Goal: Transaction & Acquisition: Book appointment/travel/reservation

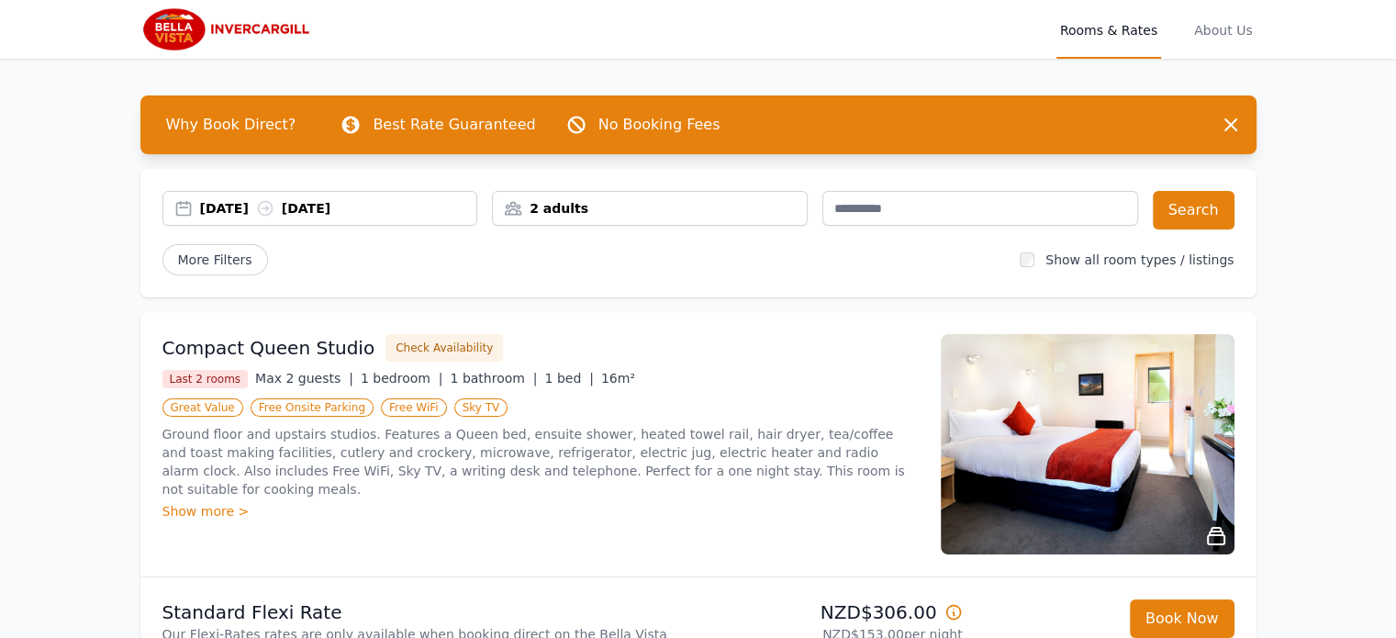
click at [702, 201] on div "2 adults" at bounding box center [650, 208] width 314 height 18
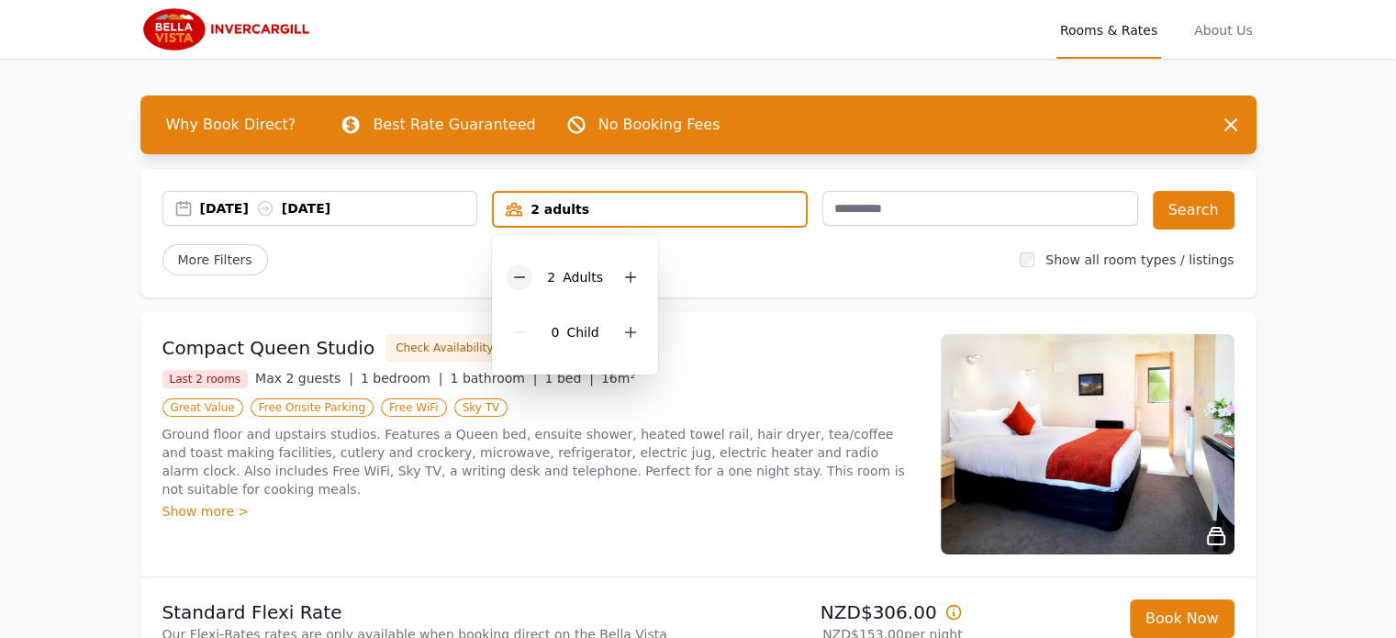
click at [521, 278] on icon at bounding box center [519, 277] width 15 height 15
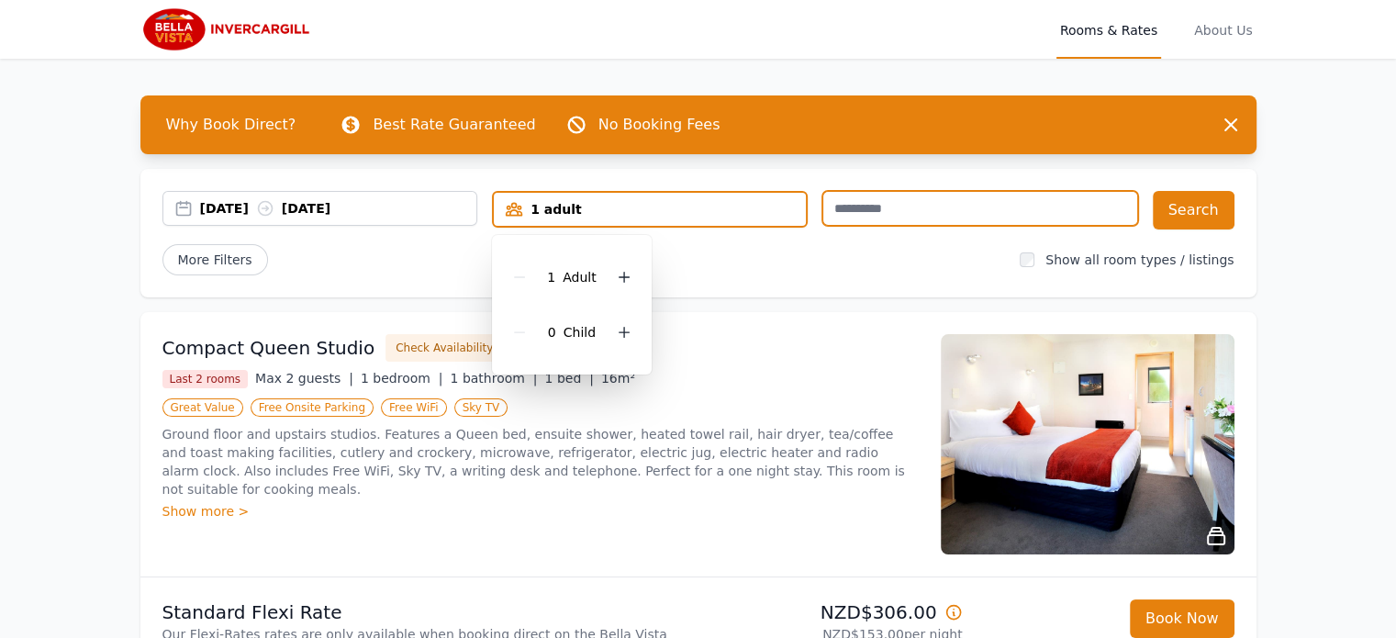
click at [915, 202] on input "text" at bounding box center [980, 208] width 316 height 35
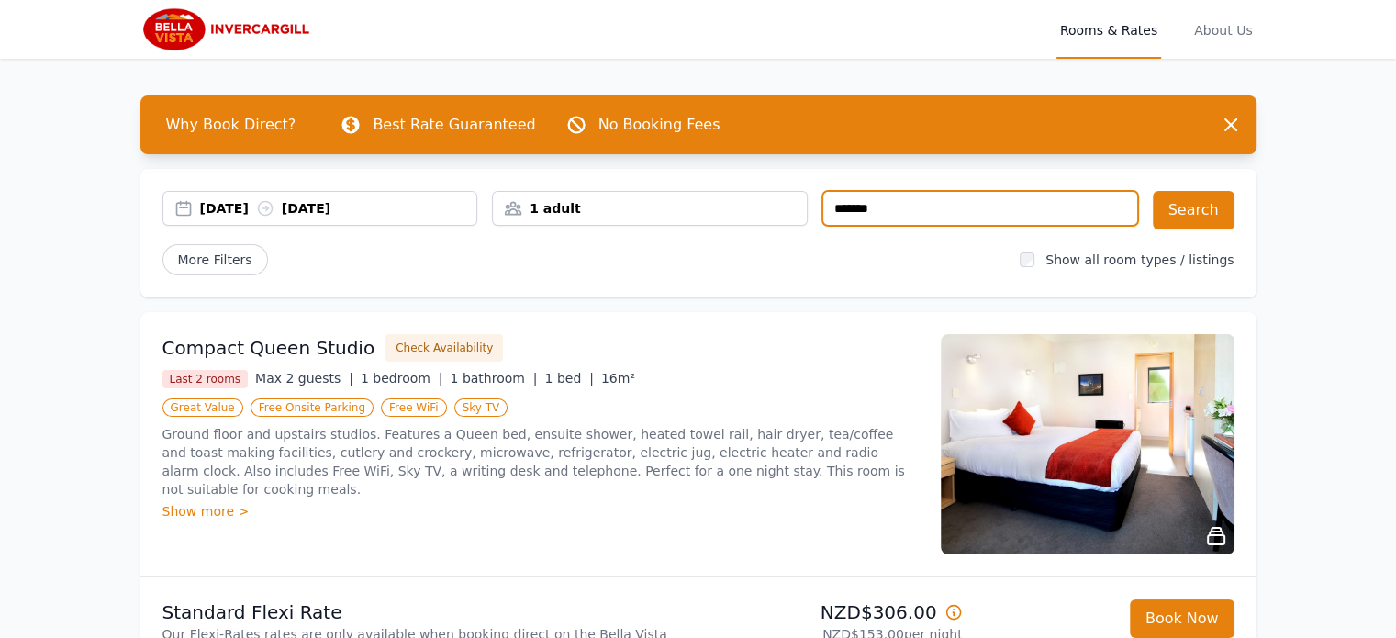
click at [865, 262] on div "More Filters" at bounding box center [583, 259] width 843 height 31
drag, startPoint x: 1233, startPoint y: 76, endPoint x: 998, endPoint y: 207, distance: 269.0
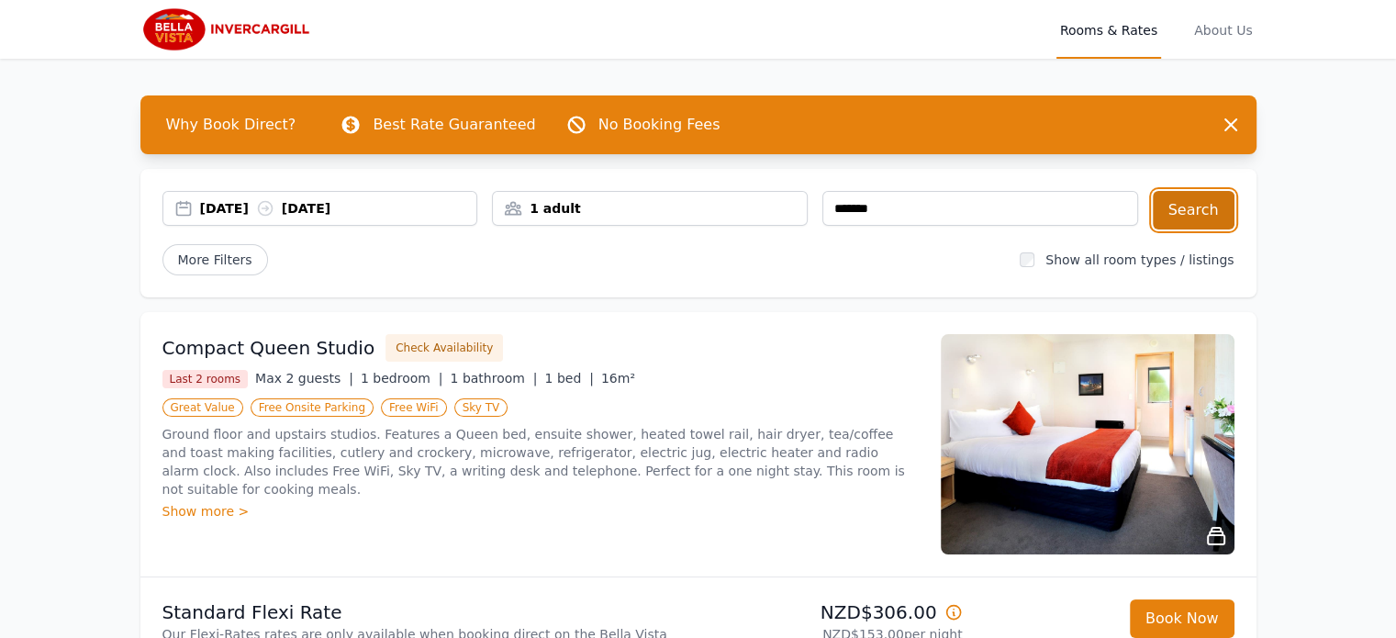
click at [1193, 208] on button "Search" at bounding box center [1193, 210] width 82 height 39
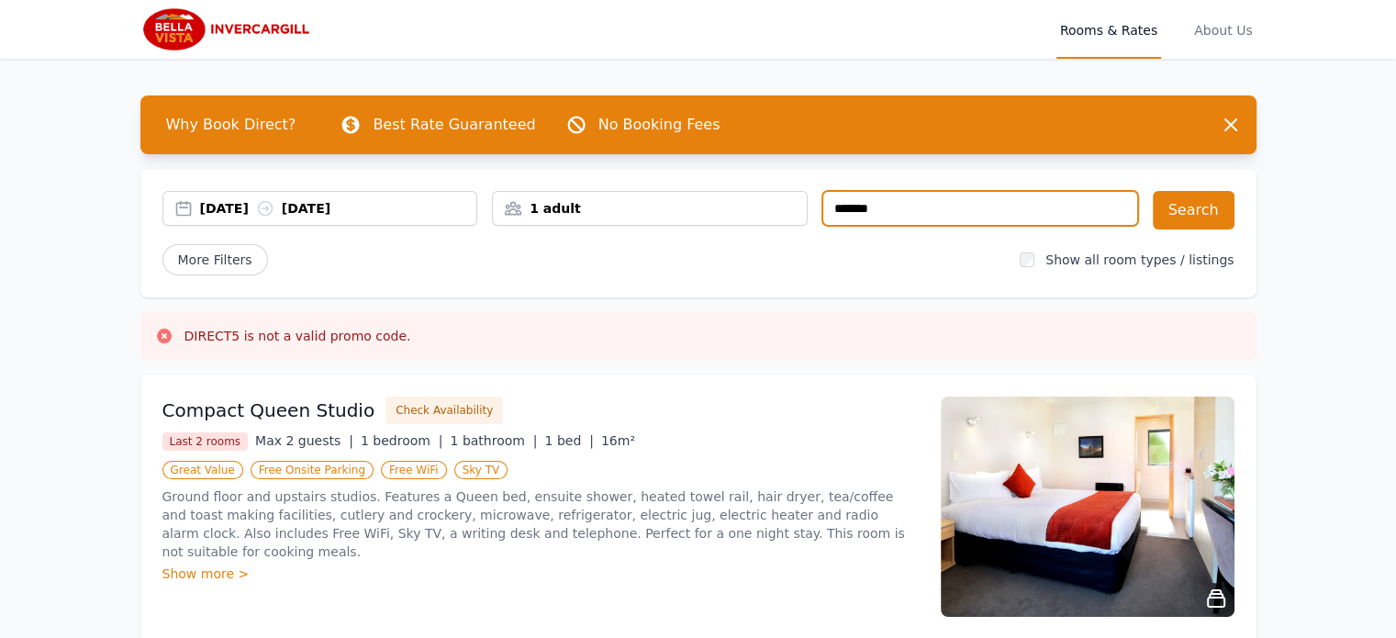
click at [968, 211] on input "text" at bounding box center [980, 208] width 316 height 35
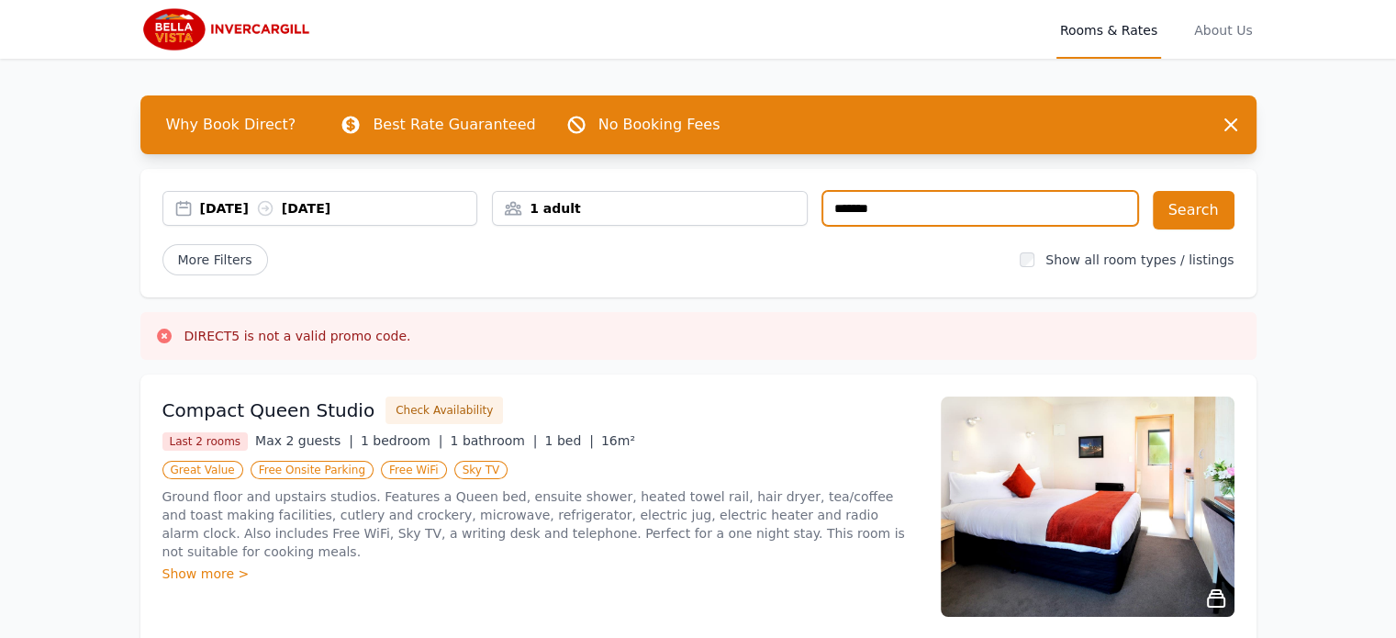
click at [895, 205] on input "text" at bounding box center [980, 208] width 316 height 35
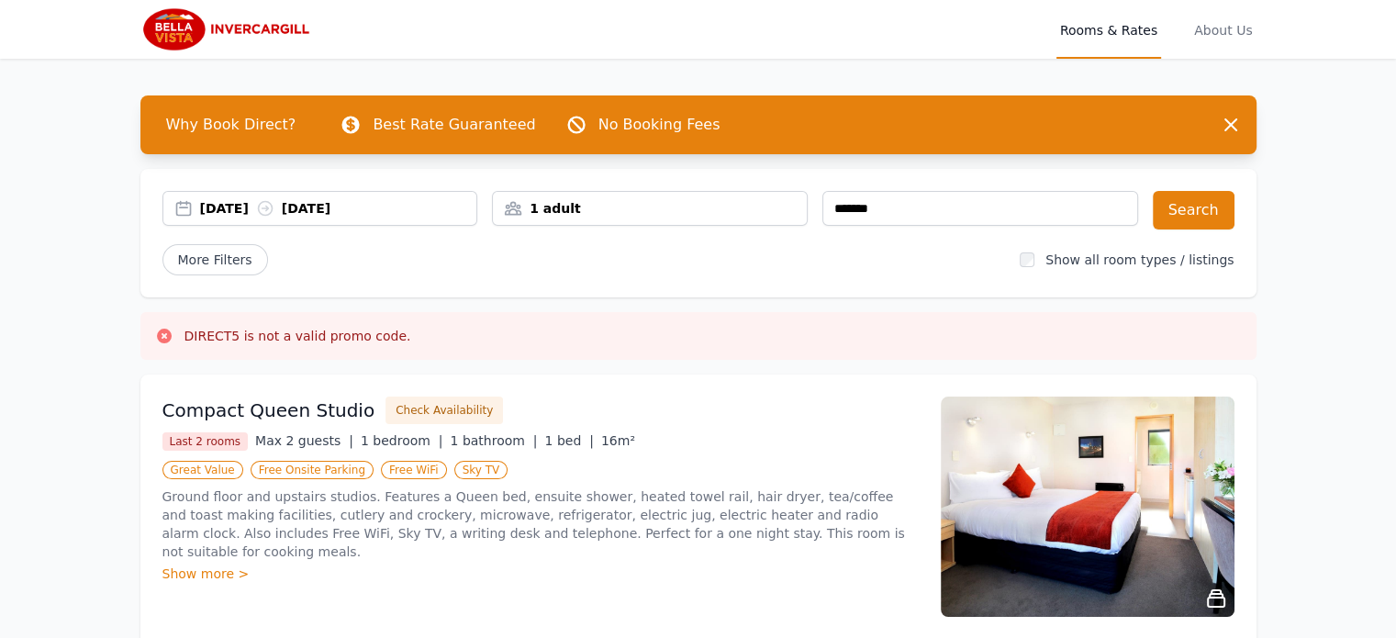
click at [1198, 208] on button "Search" at bounding box center [1193, 210] width 82 height 39
